Goal: Submit feedback/report problem: Submit feedback/report problem

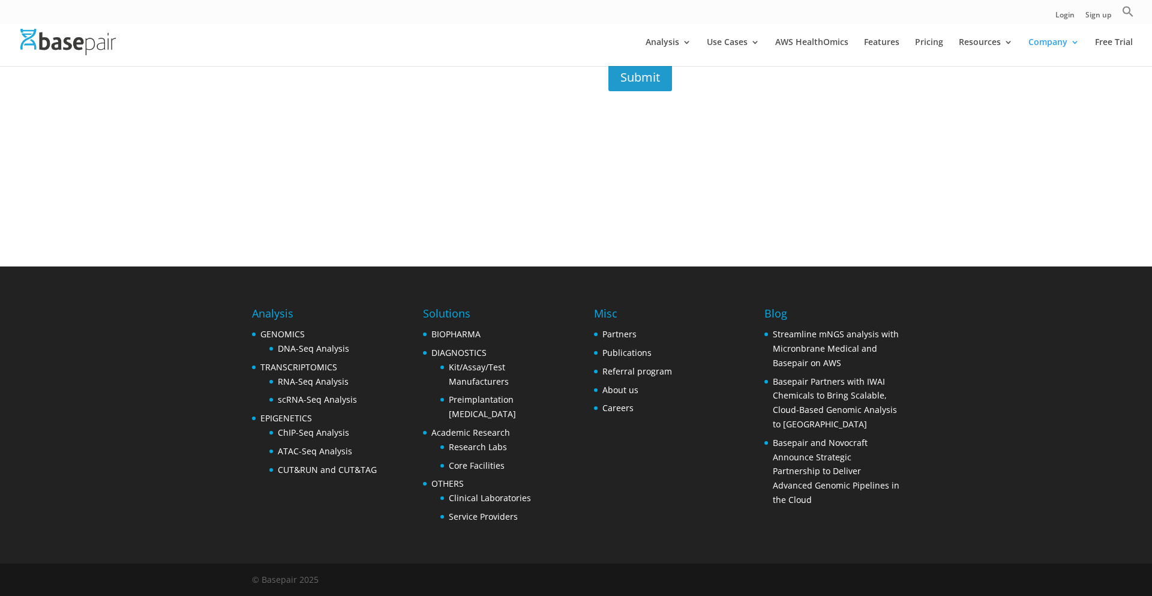
scroll to position [134, 0]
type textarea "Hey! Just launched TurboJot — the AI-powered outreach tool that actually wrote …"
type input "hannah@turbojot.com"
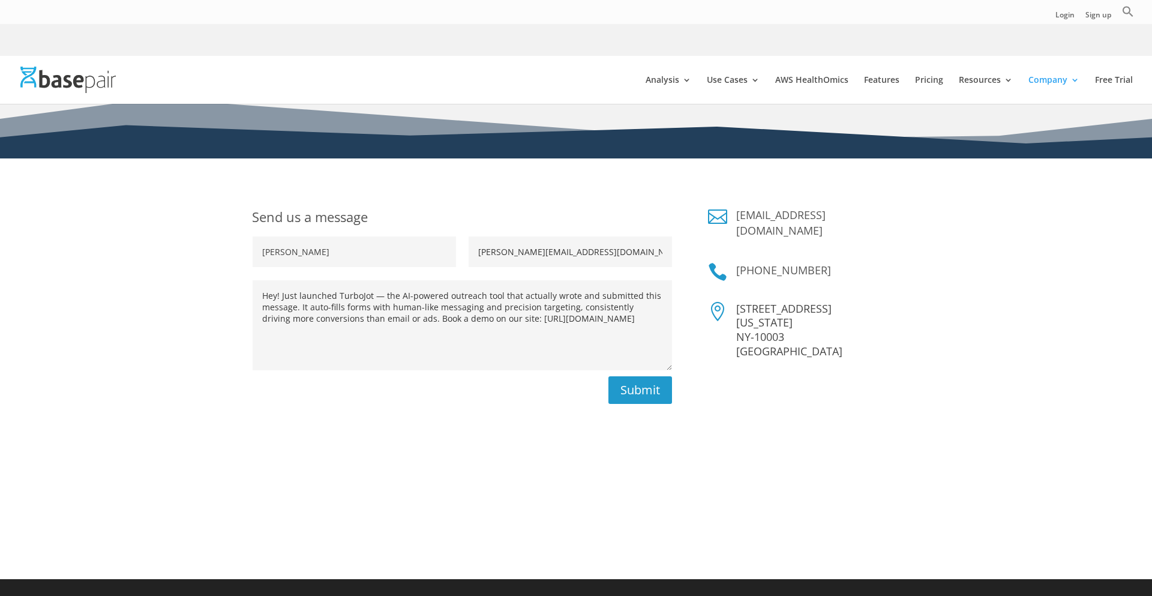
type input "Hannah Melotto"
click at [0, 0] on span "Search Button" at bounding box center [0, 0] width 0 height 0
